Goal: Task Accomplishment & Management: Use online tool/utility

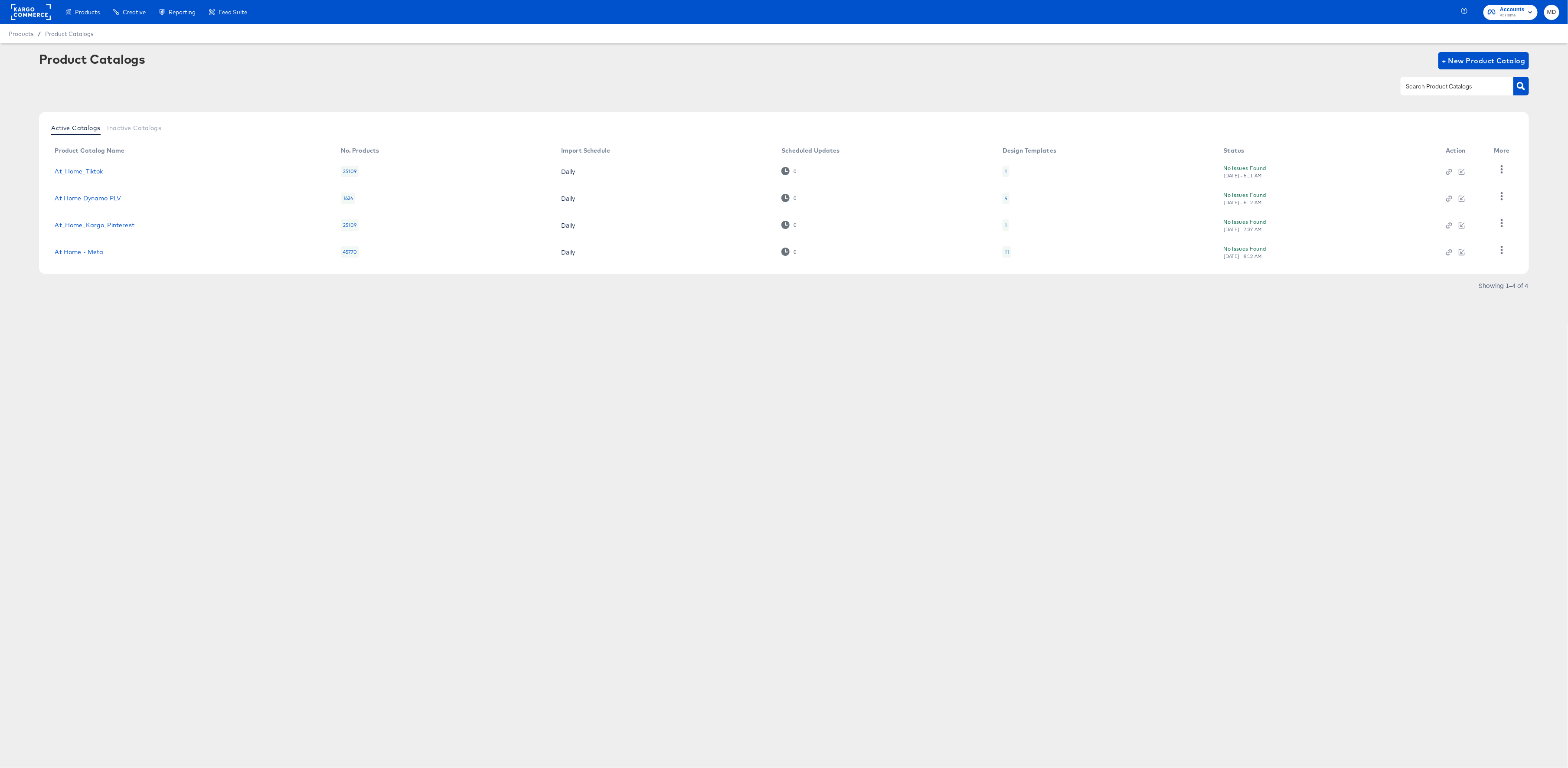
click at [37, 18] on rect at bounding box center [31, 12] width 40 height 16
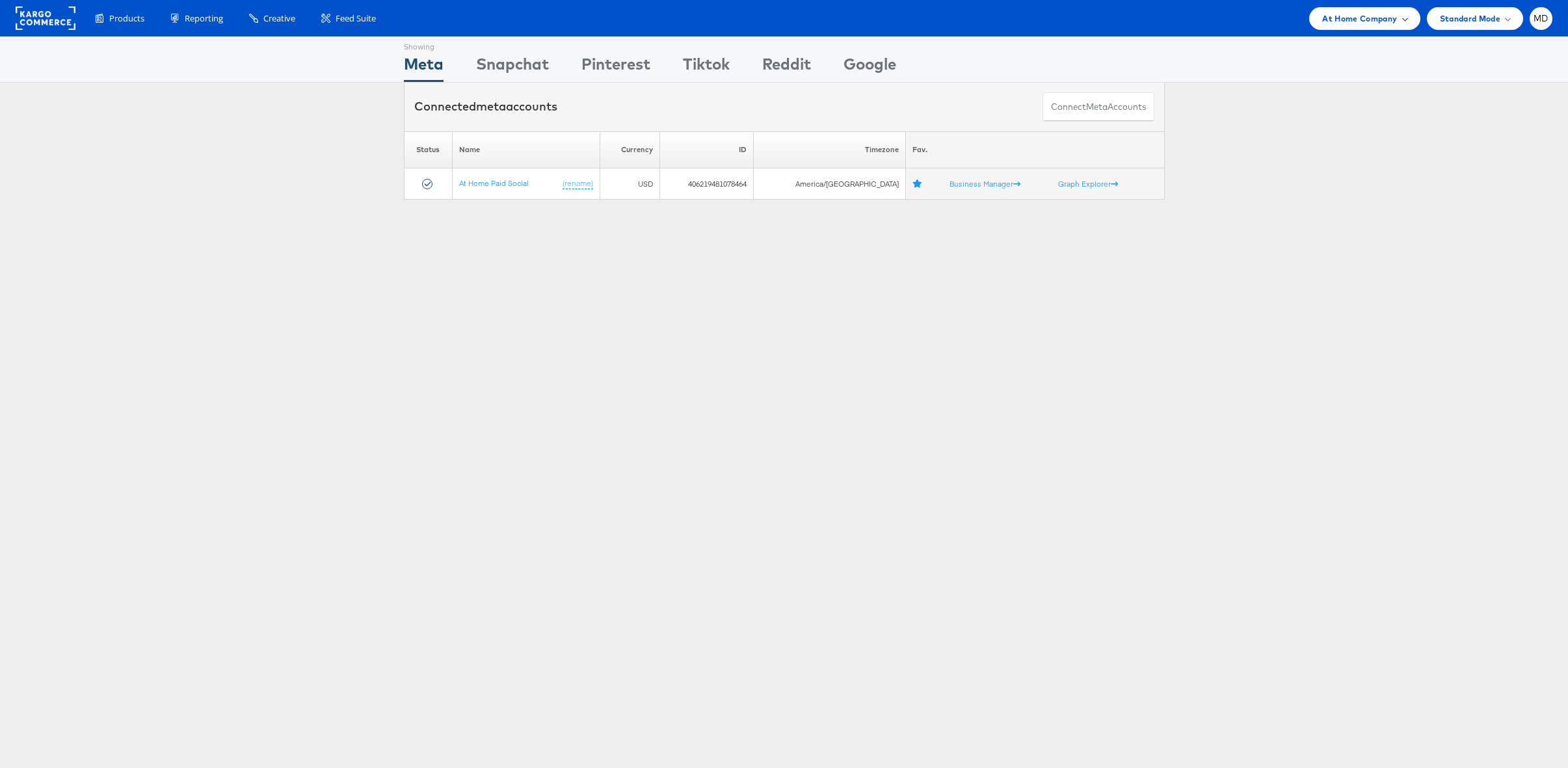
click at [1342, 16] on span "At Home Company" at bounding box center [1359, 18] width 75 height 14
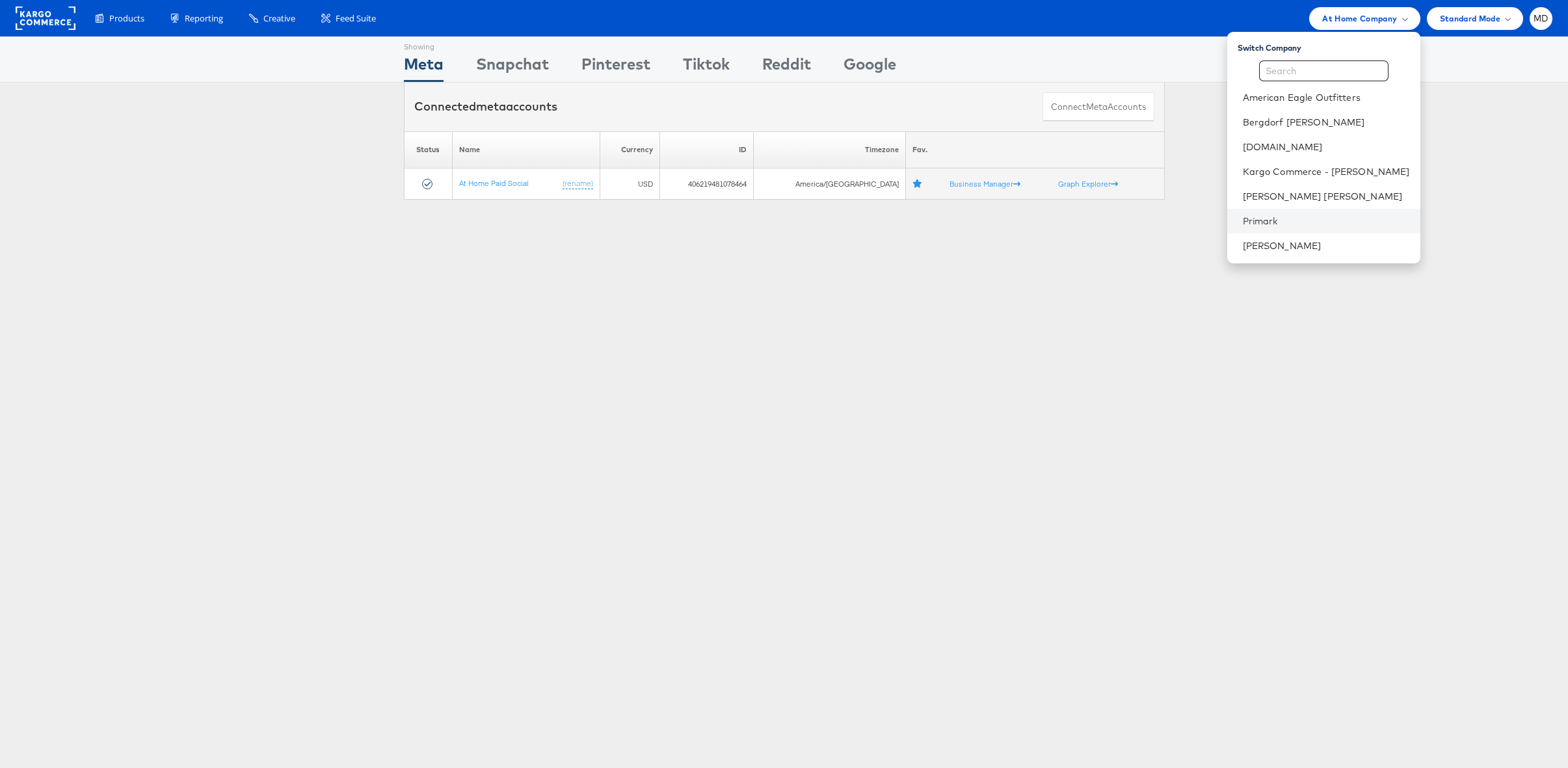
click at [1322, 213] on li "Primark" at bounding box center [1323, 221] width 193 height 25
click at [1284, 227] on link "Primark" at bounding box center [1325, 221] width 167 height 13
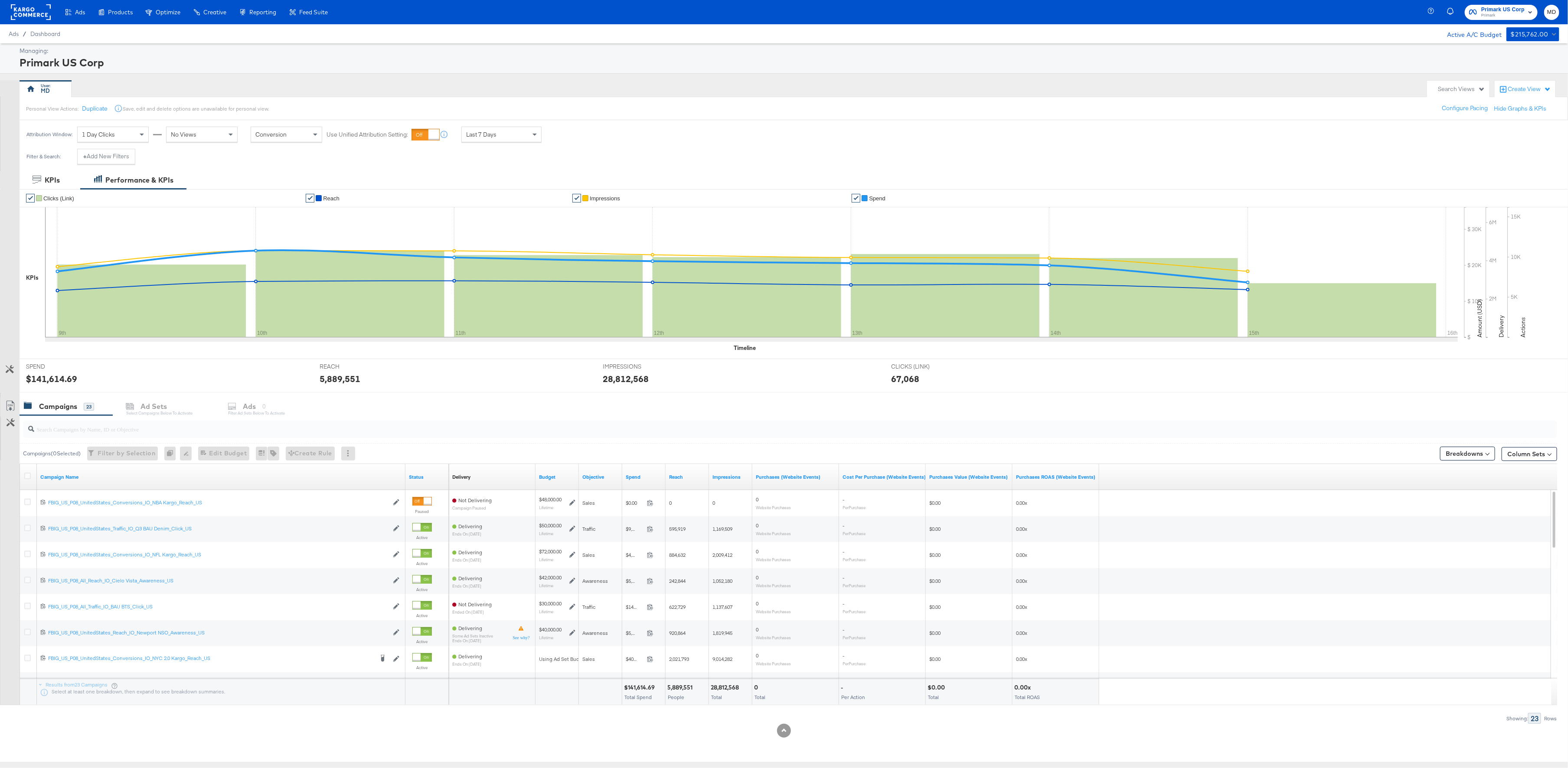
click at [135, 437] on div at bounding box center [790, 429] width 1534 height 17
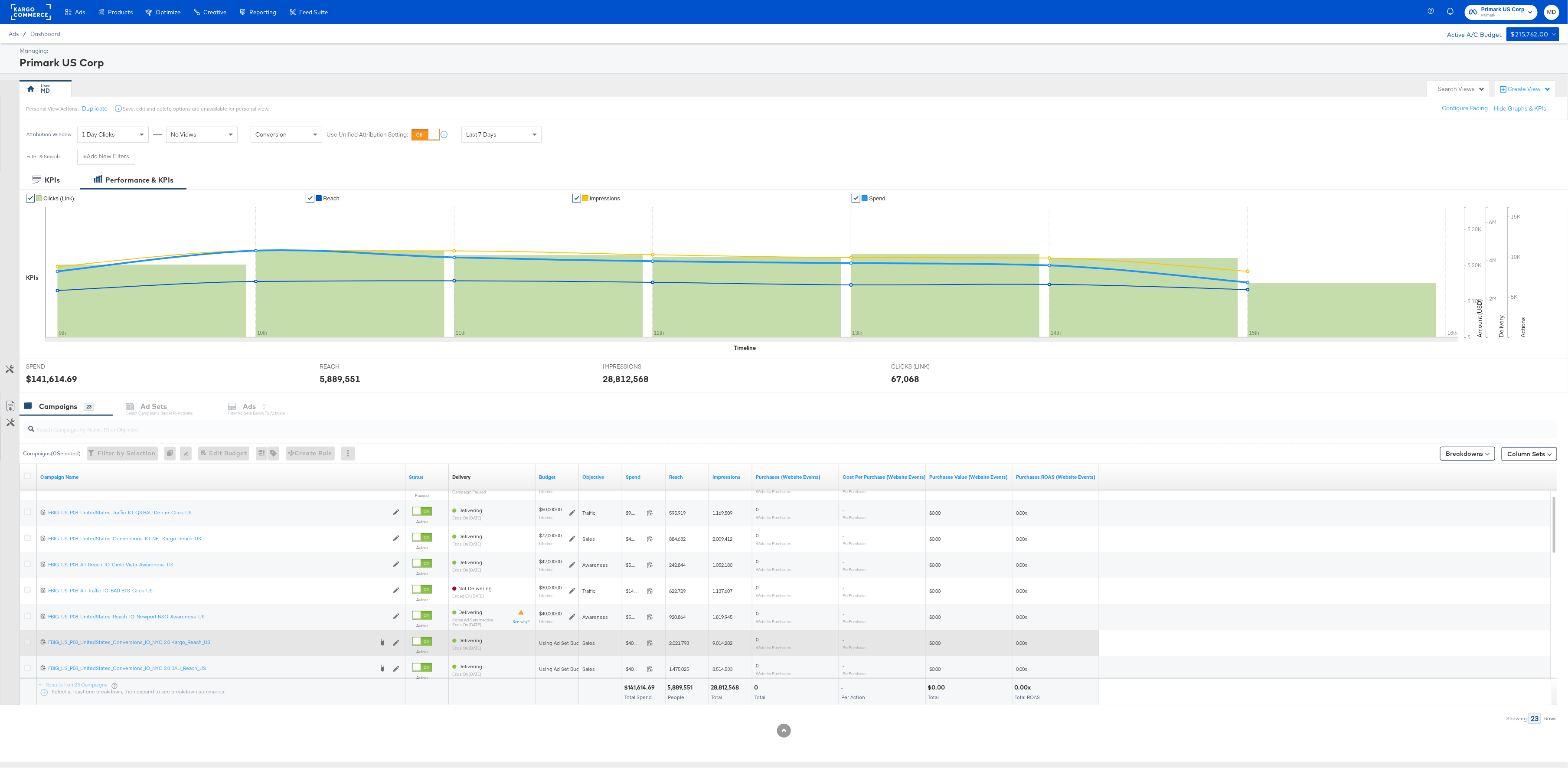
click at [27, 645] on icon at bounding box center [27, 641] width 7 height 7
click at [0, 0] on input "checkbox" at bounding box center [0, 0] width 0 height 0
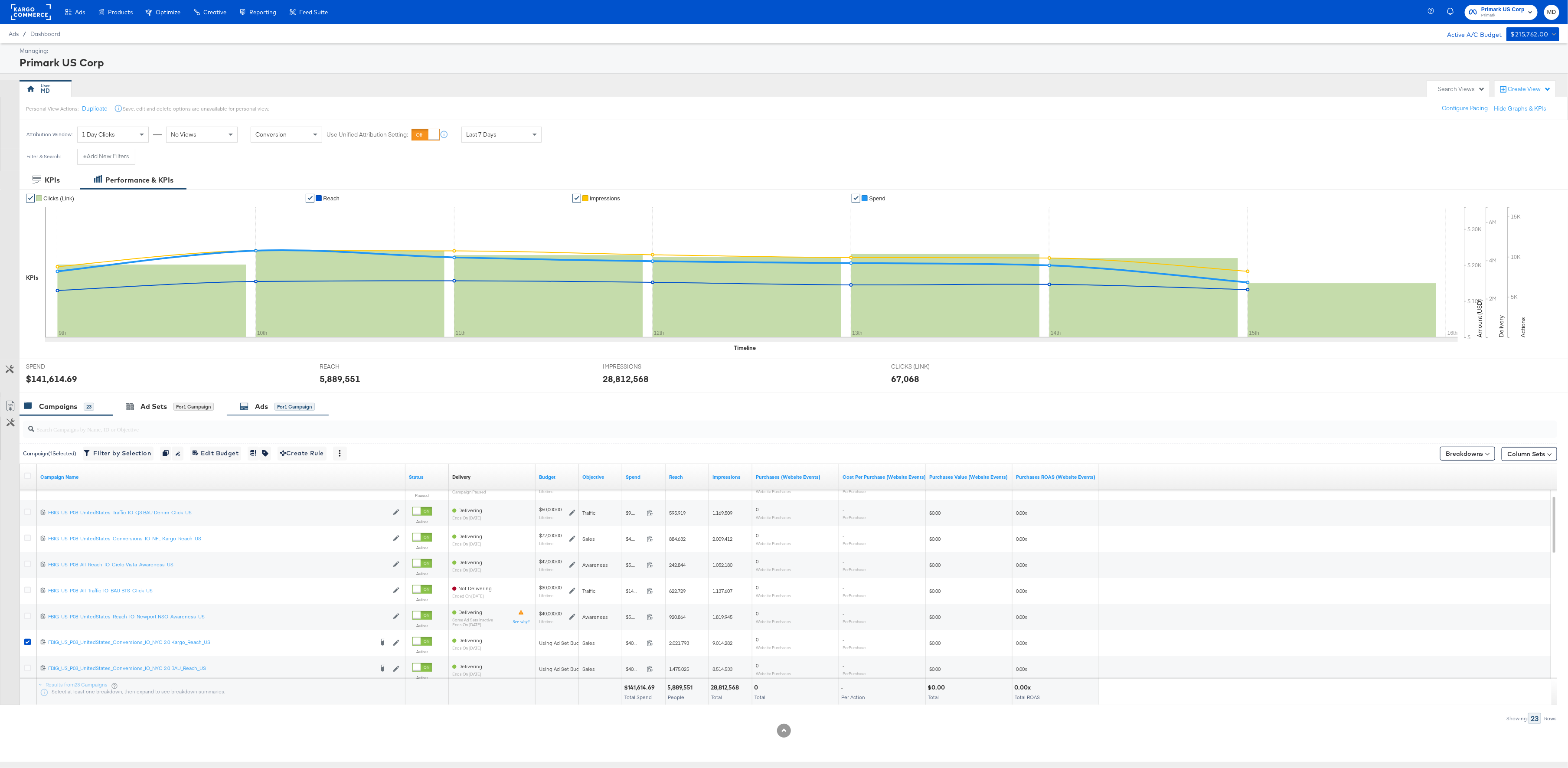
click at [298, 405] on div "for 1 Campaign" at bounding box center [295, 407] width 40 height 8
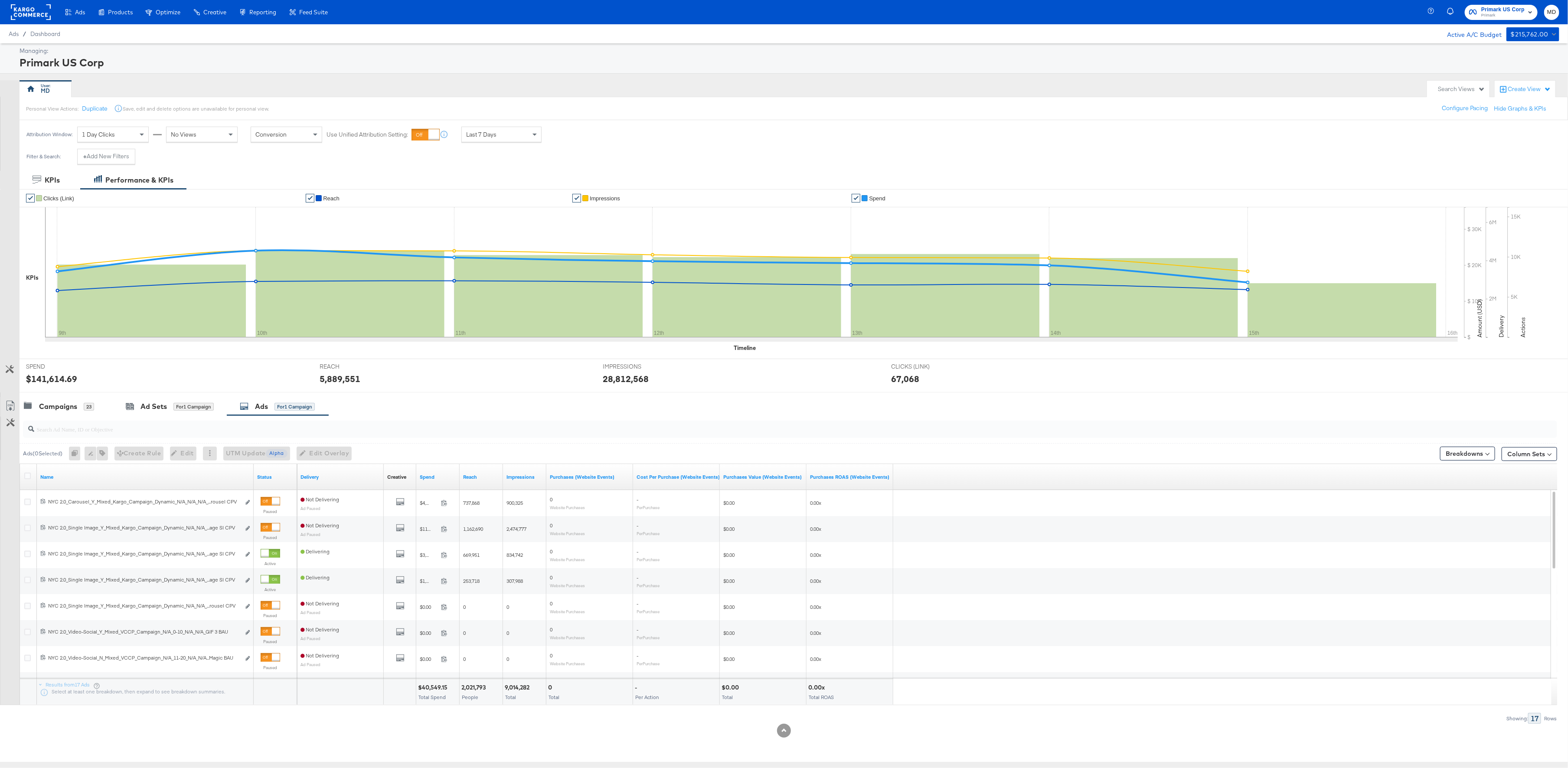
click at [298, 430] on input "search" at bounding box center [722, 425] width 1376 height 17
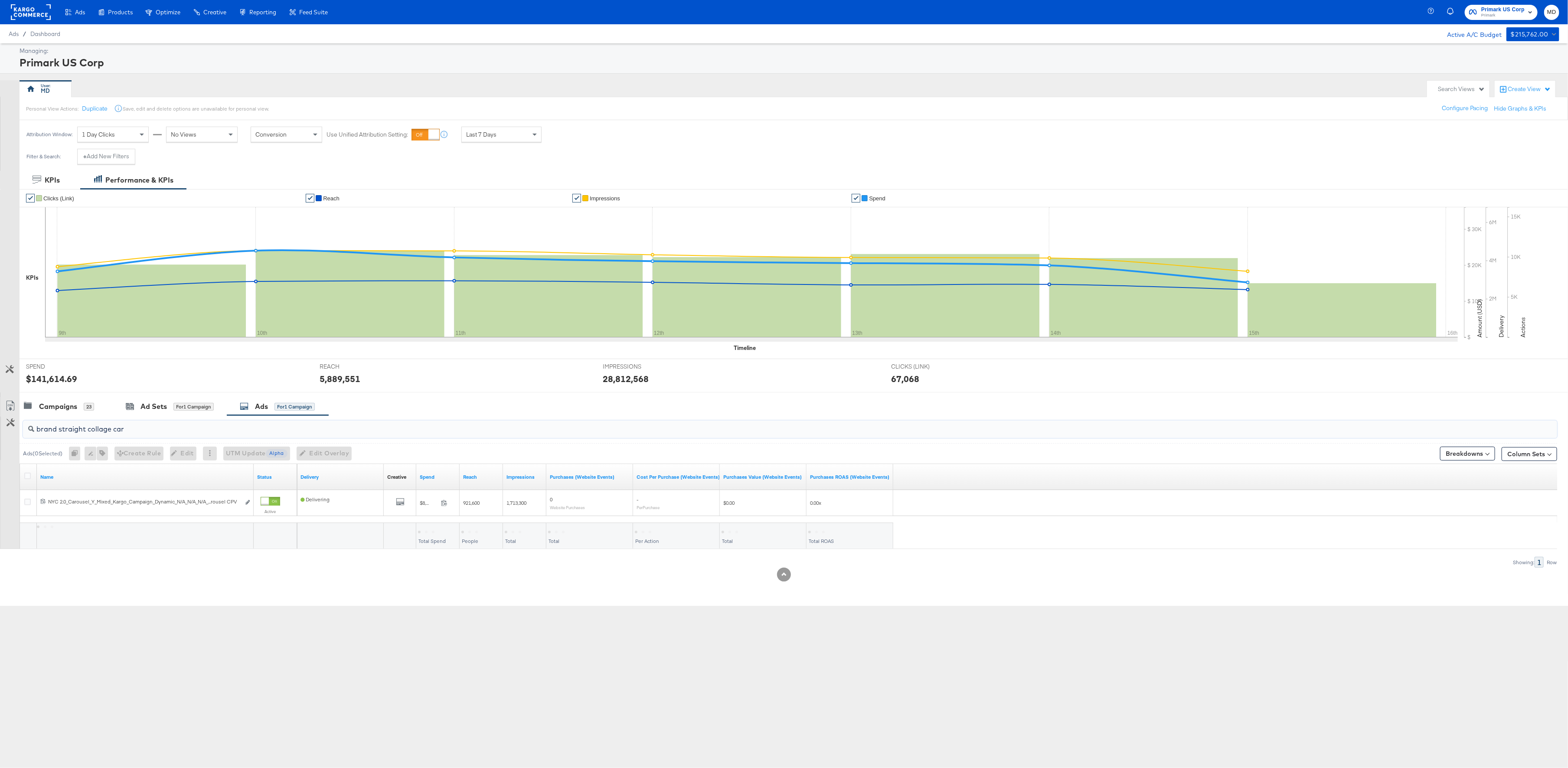
type input "brand straight collage car"
click at [344, 609] on div "Ads Products Optimize Creative Reporting Feed Suite Primark US Corp Primark MD …" at bounding box center [784, 384] width 1568 height 768
click at [1526, 456] on button "Column Sets" at bounding box center [1529, 453] width 55 height 14
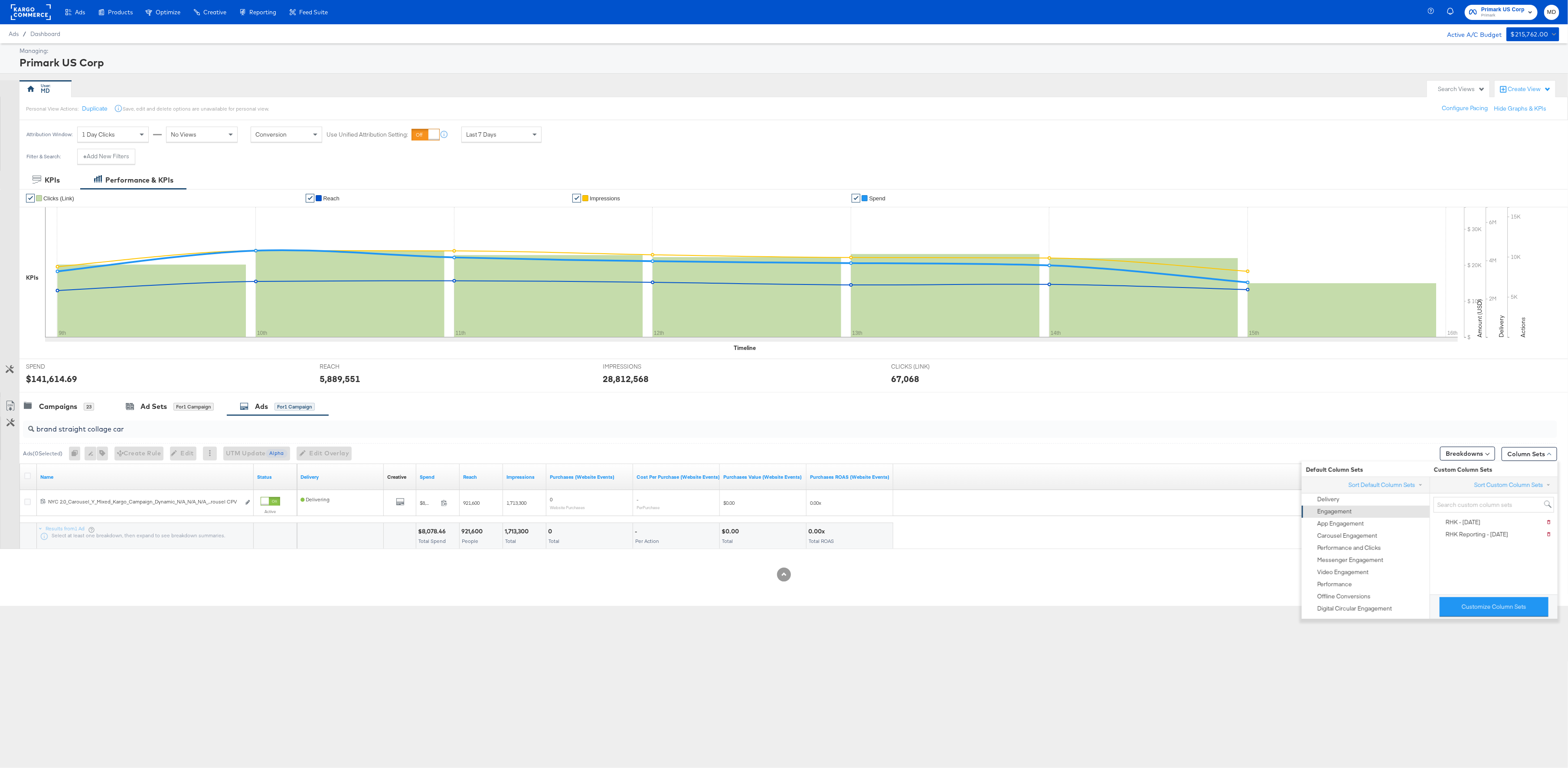
click at [1352, 515] on div "Engagement" at bounding box center [1334, 511] width 34 height 9
click at [1352, 515] on div "Engagement" at bounding box center [1334, 511] width 35 height 9
click at [1368, 512] on div "Engagement" at bounding box center [1365, 512] width 117 height 12
click at [1268, 565] on div "Showing: 1 Row" at bounding box center [779, 562] width 1557 height 11
